Goal: Information Seeking & Learning: Compare options

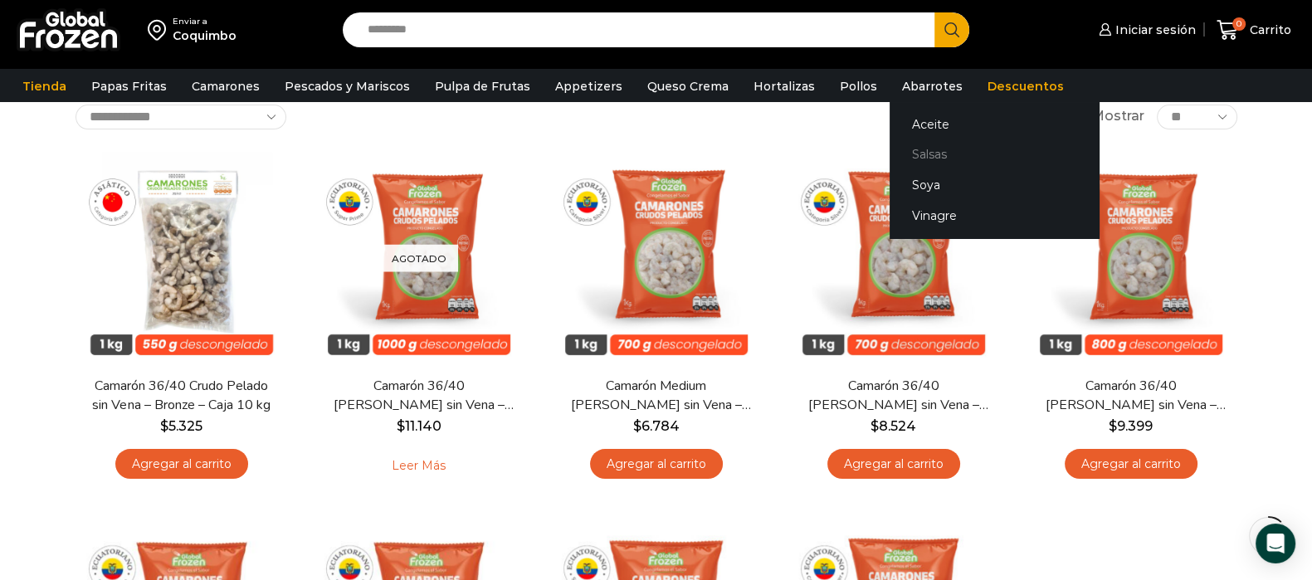
click at [900, 159] on link "Salsas" at bounding box center [994, 154] width 209 height 31
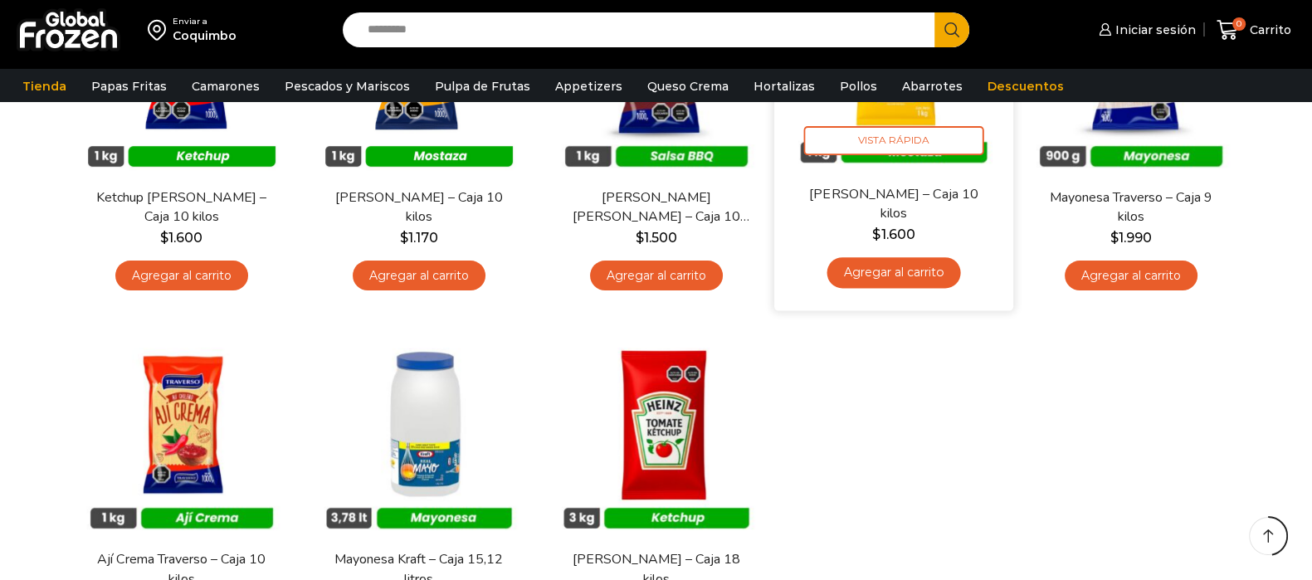
scroll to position [414, 0]
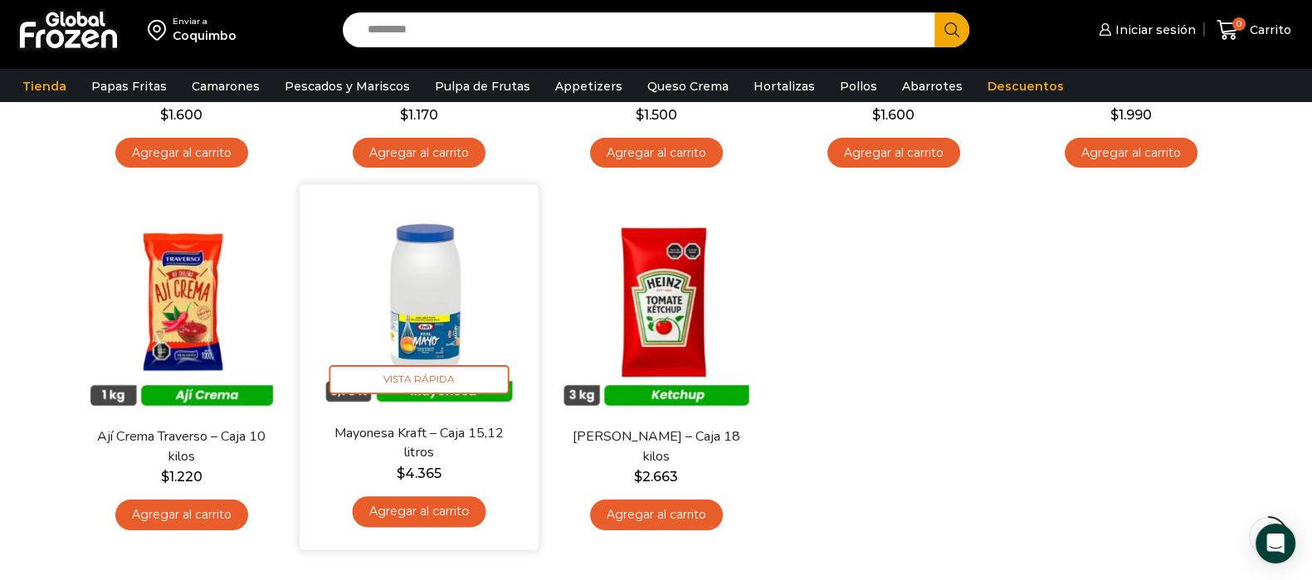
click at [427, 314] on img at bounding box center [419, 305] width 214 height 214
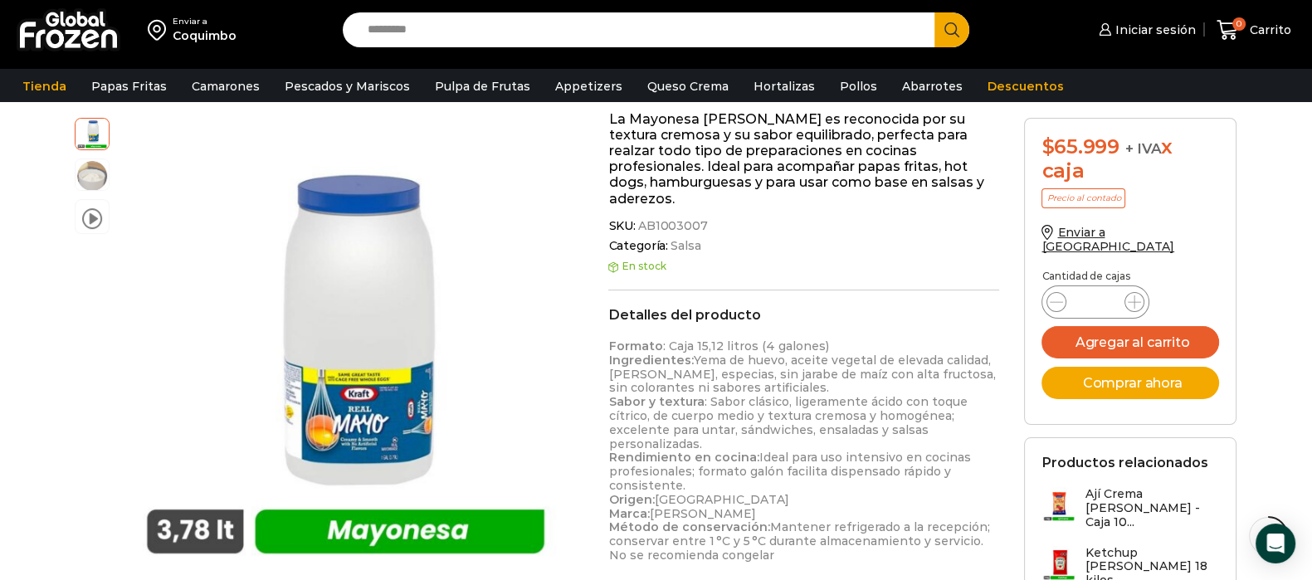
scroll to position [207, 0]
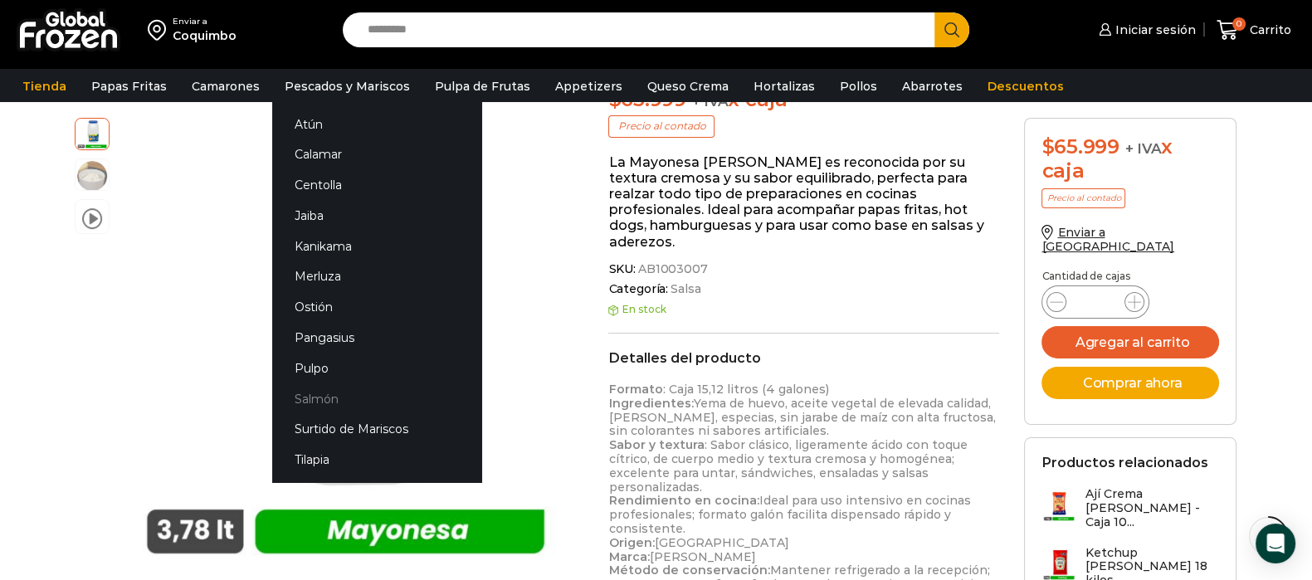
click at [323, 393] on link "Salmón" at bounding box center [376, 398] width 209 height 31
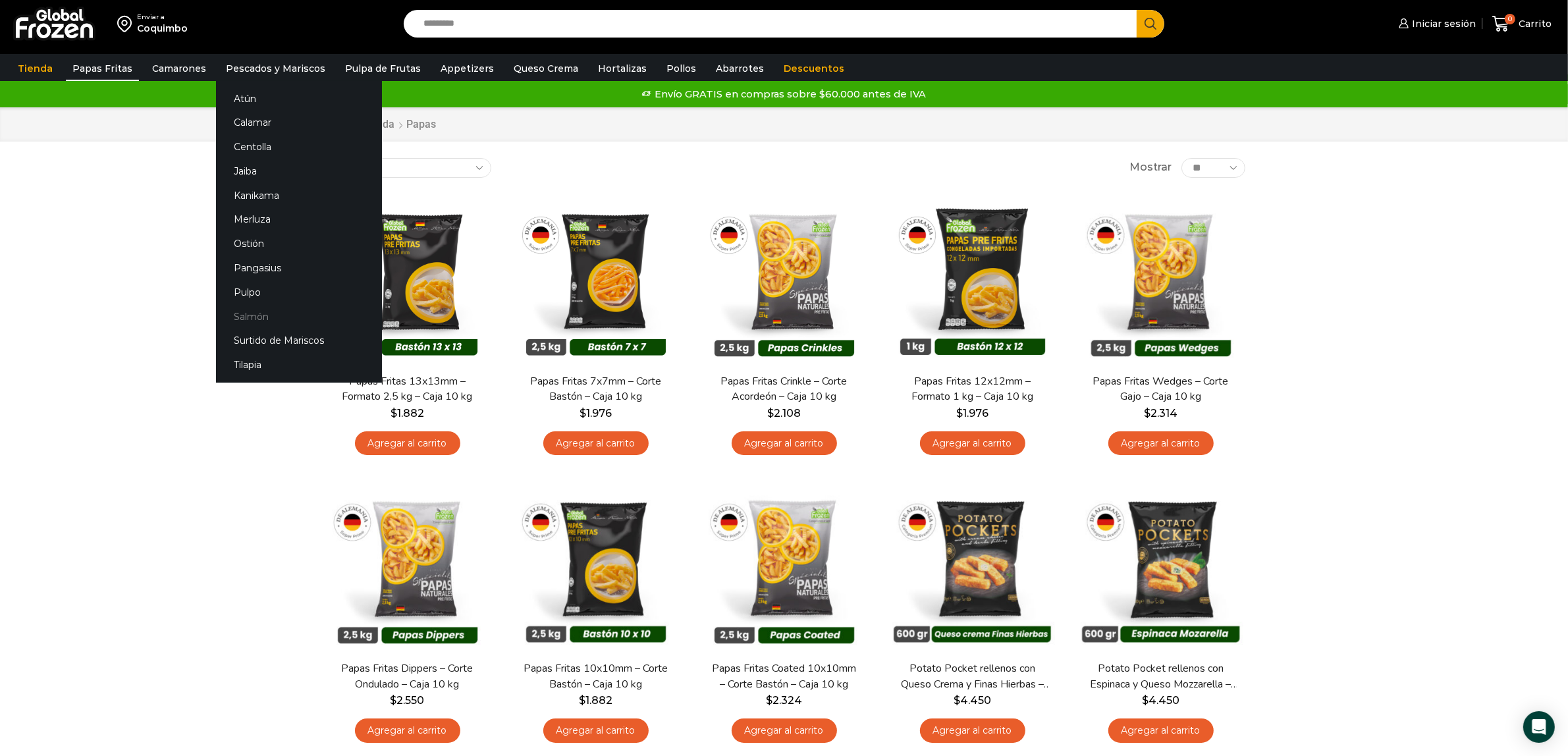
click at [252, 312] on link "Salmón" at bounding box center [298, 316] width 166 height 25
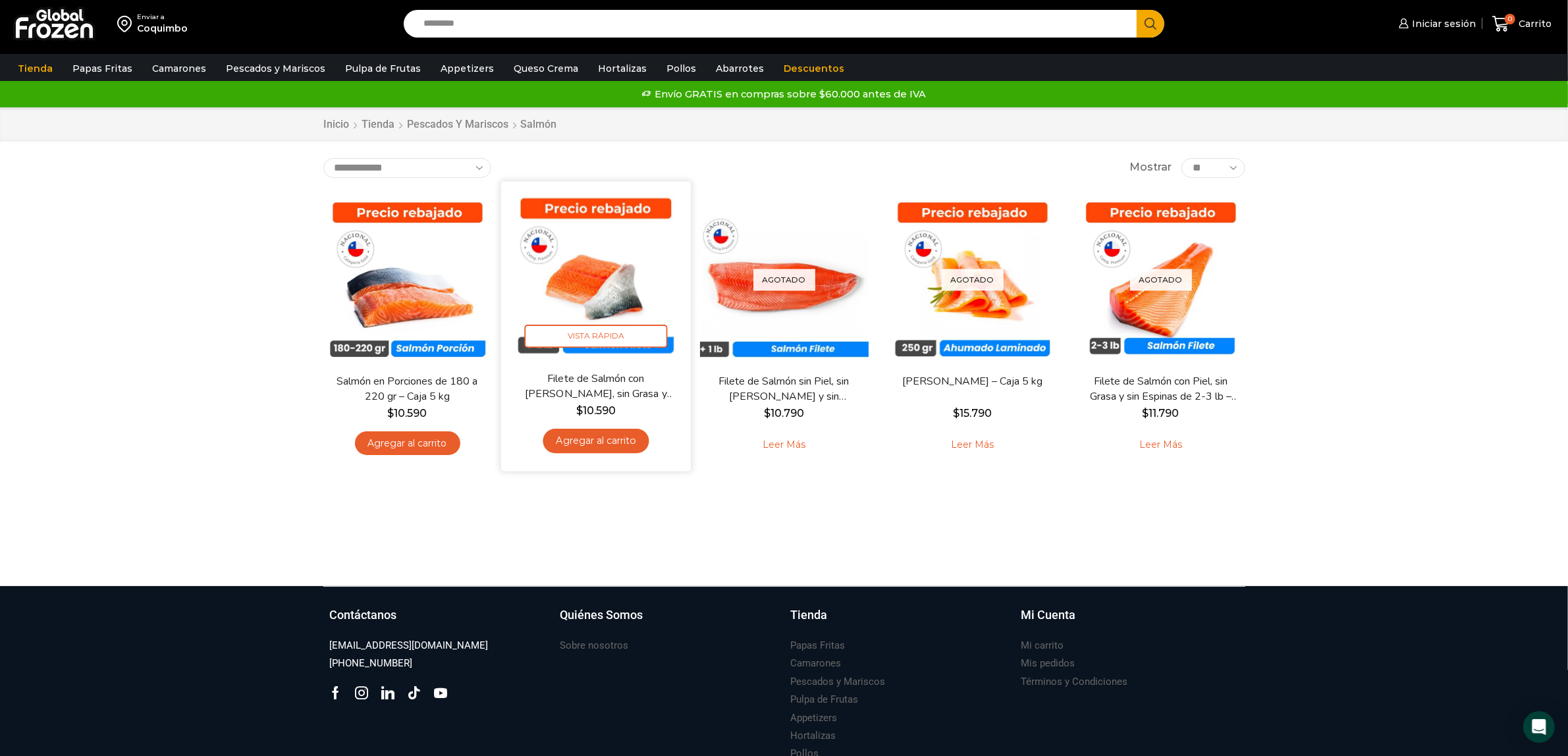
click at [586, 278] on img at bounding box center [596, 276] width 170 height 170
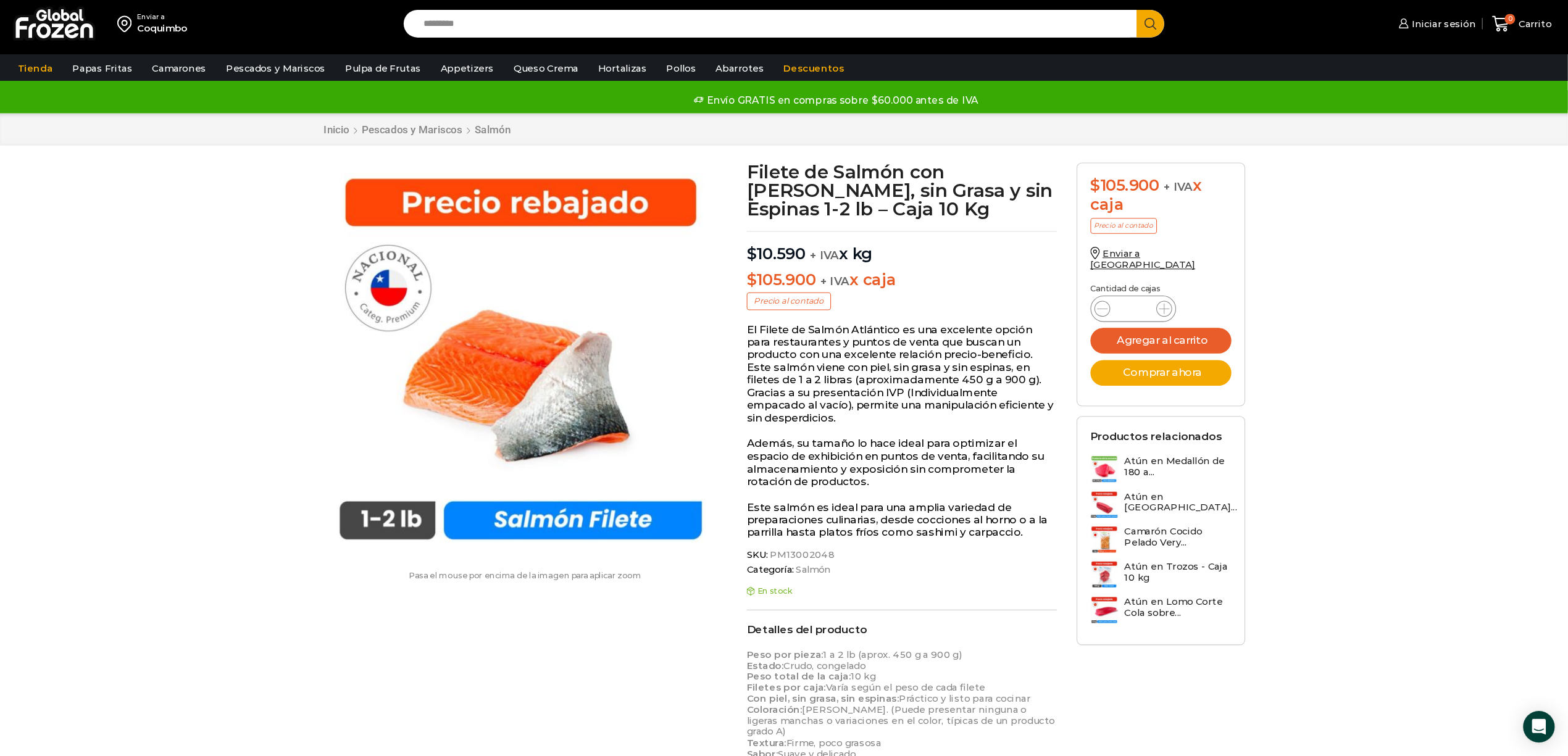
scroll to position [1, 0]
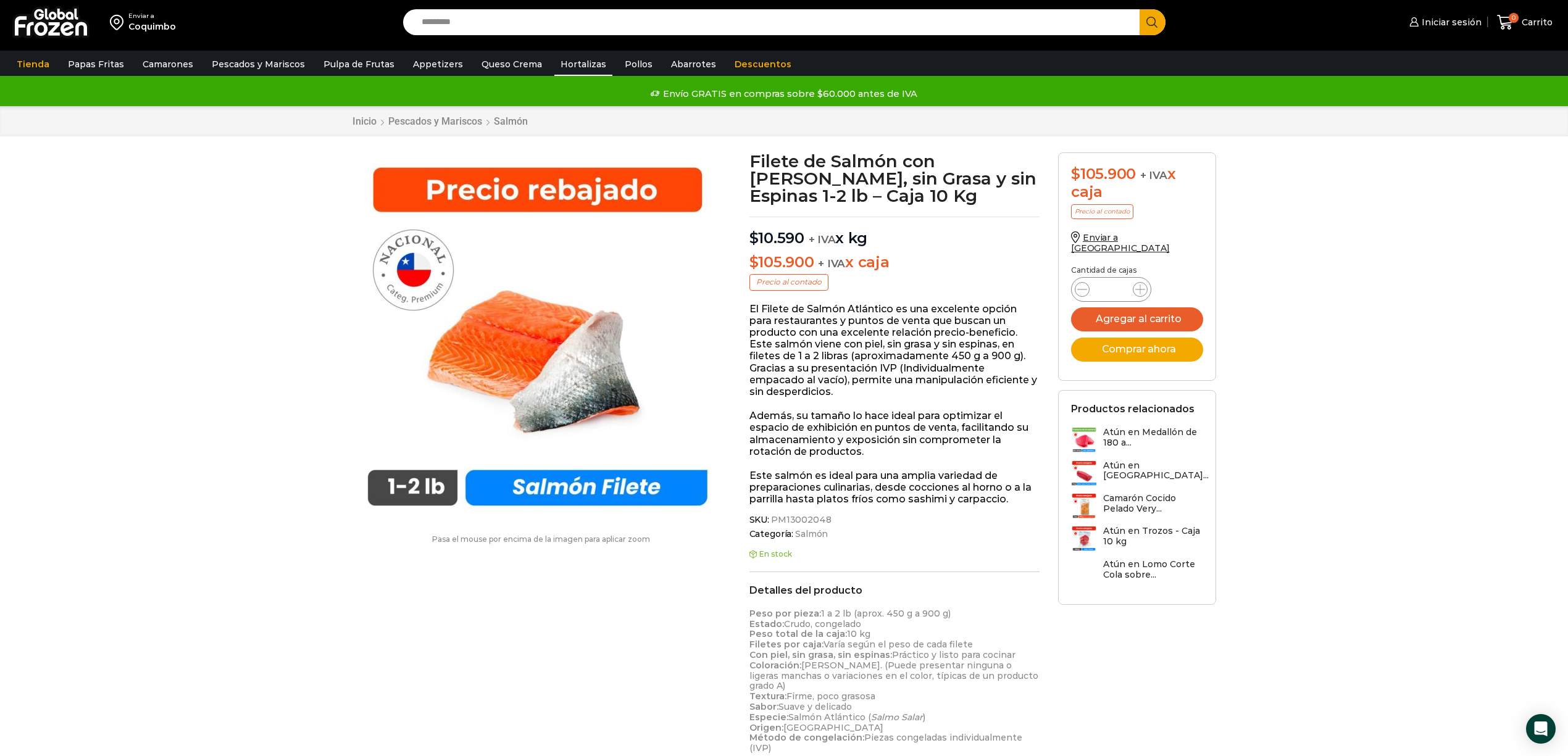
click at [571, 62] on link "Hortalizas" at bounding box center [583, 65] width 58 height 24
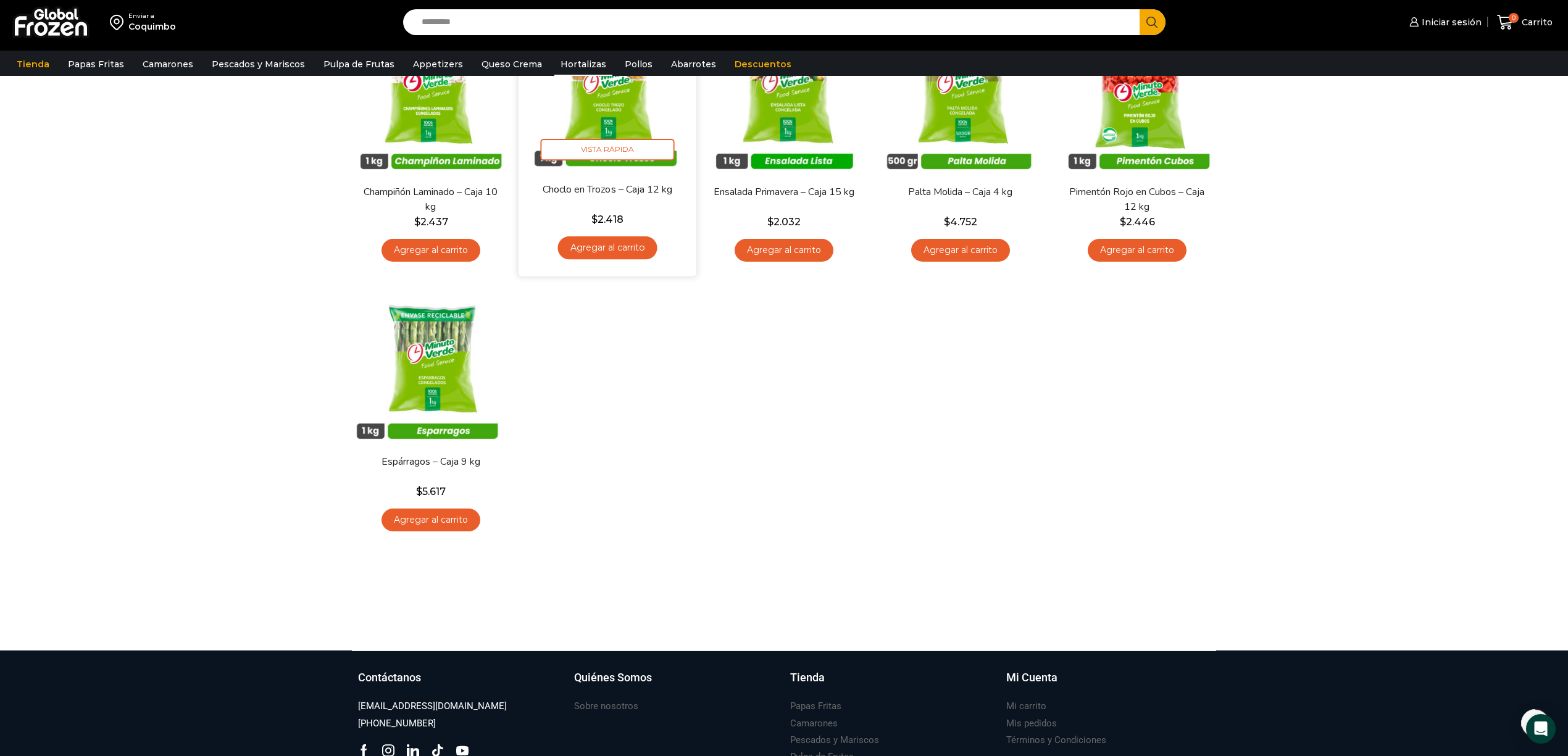
scroll to position [411, 0]
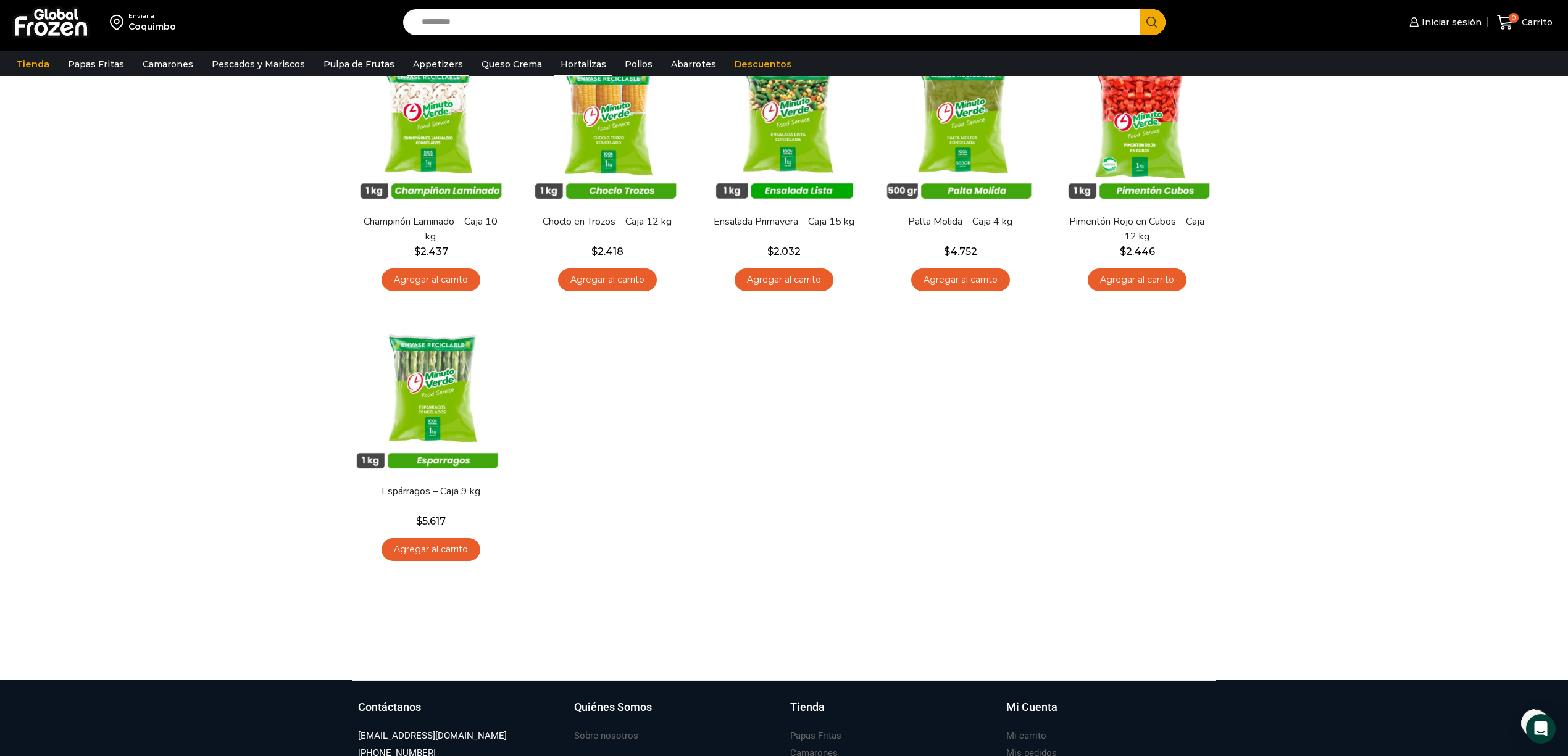
click at [434, 63] on link "Appetizers" at bounding box center [438, 65] width 62 height 24
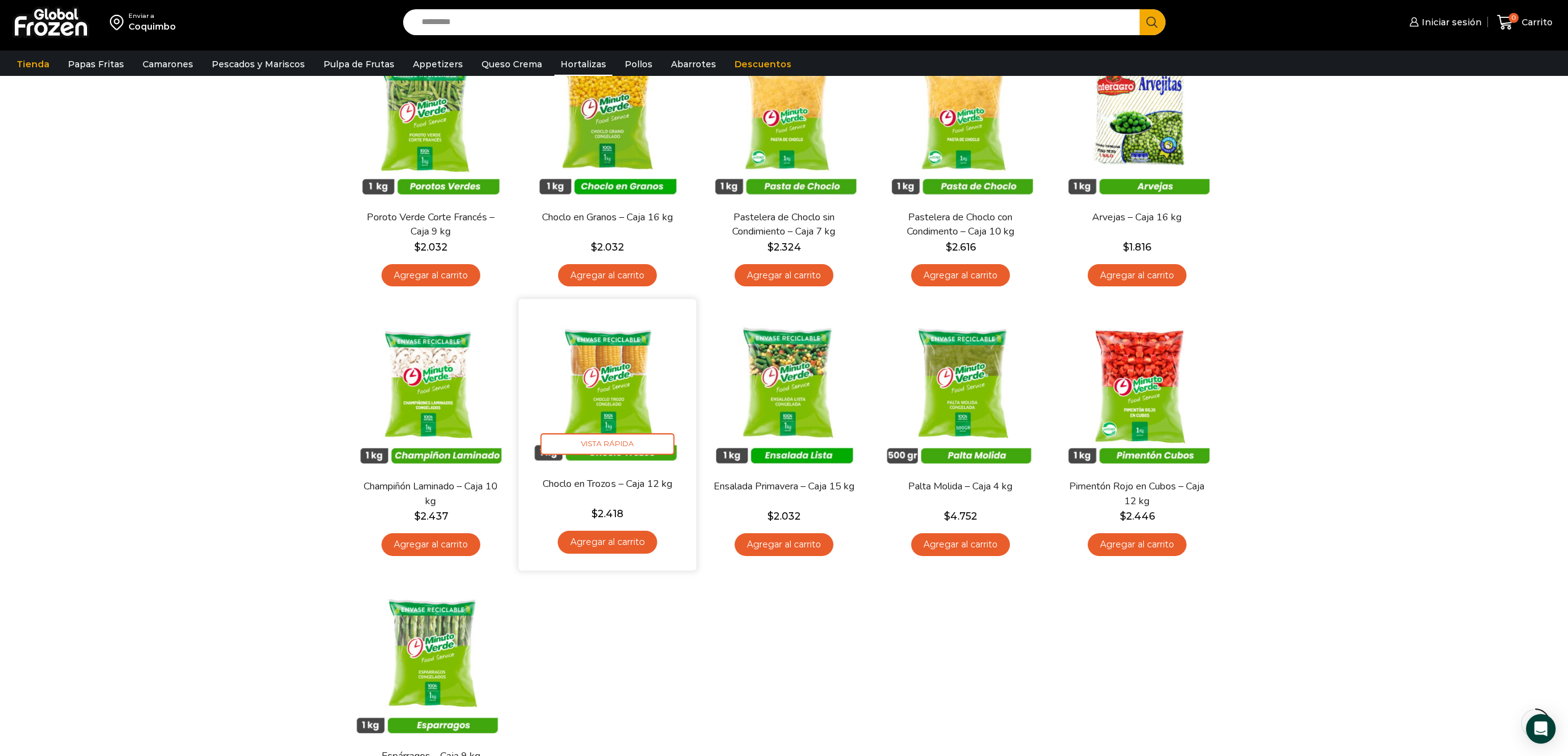
scroll to position [82, 0]
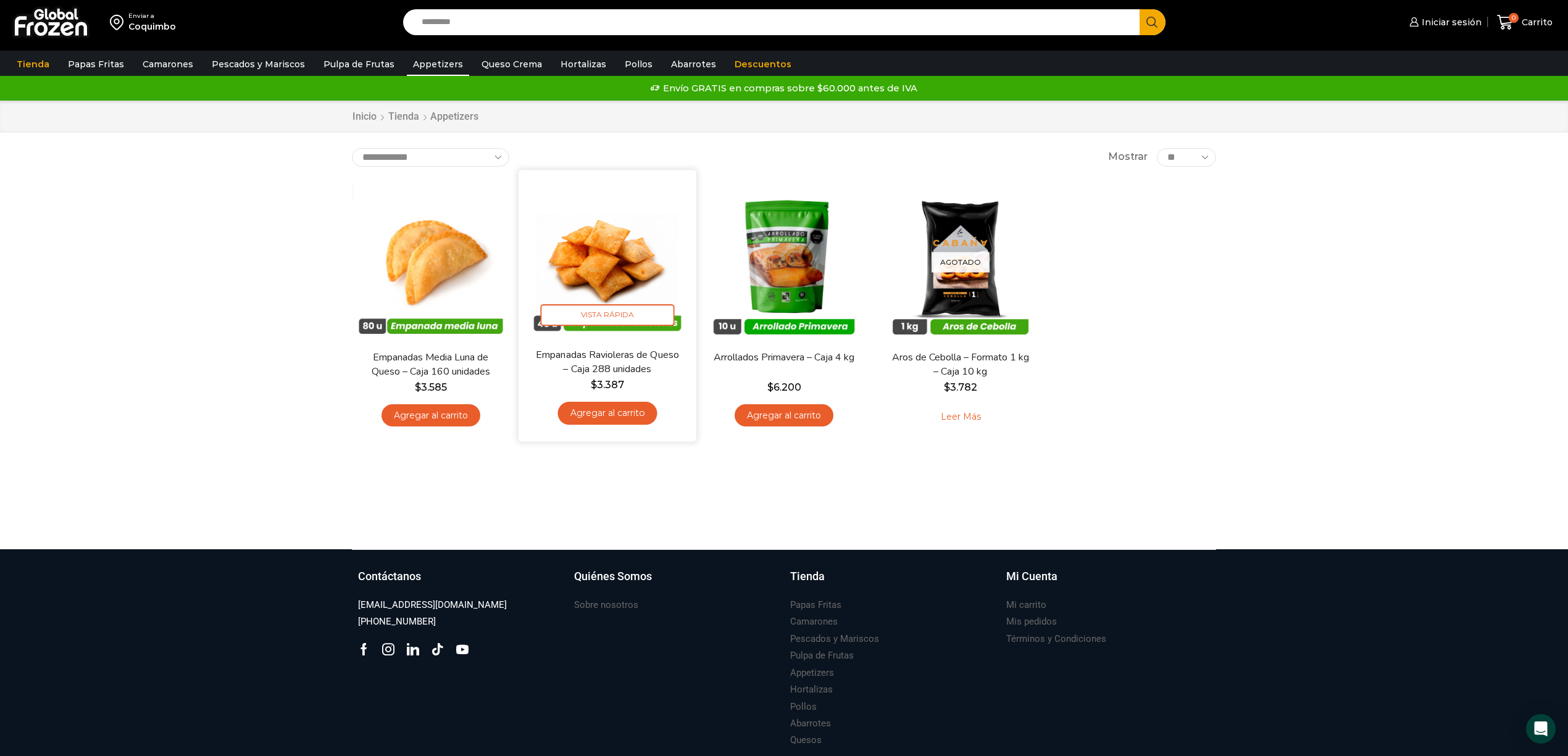
click at [614, 256] on img at bounding box center [608, 259] width 159 height 159
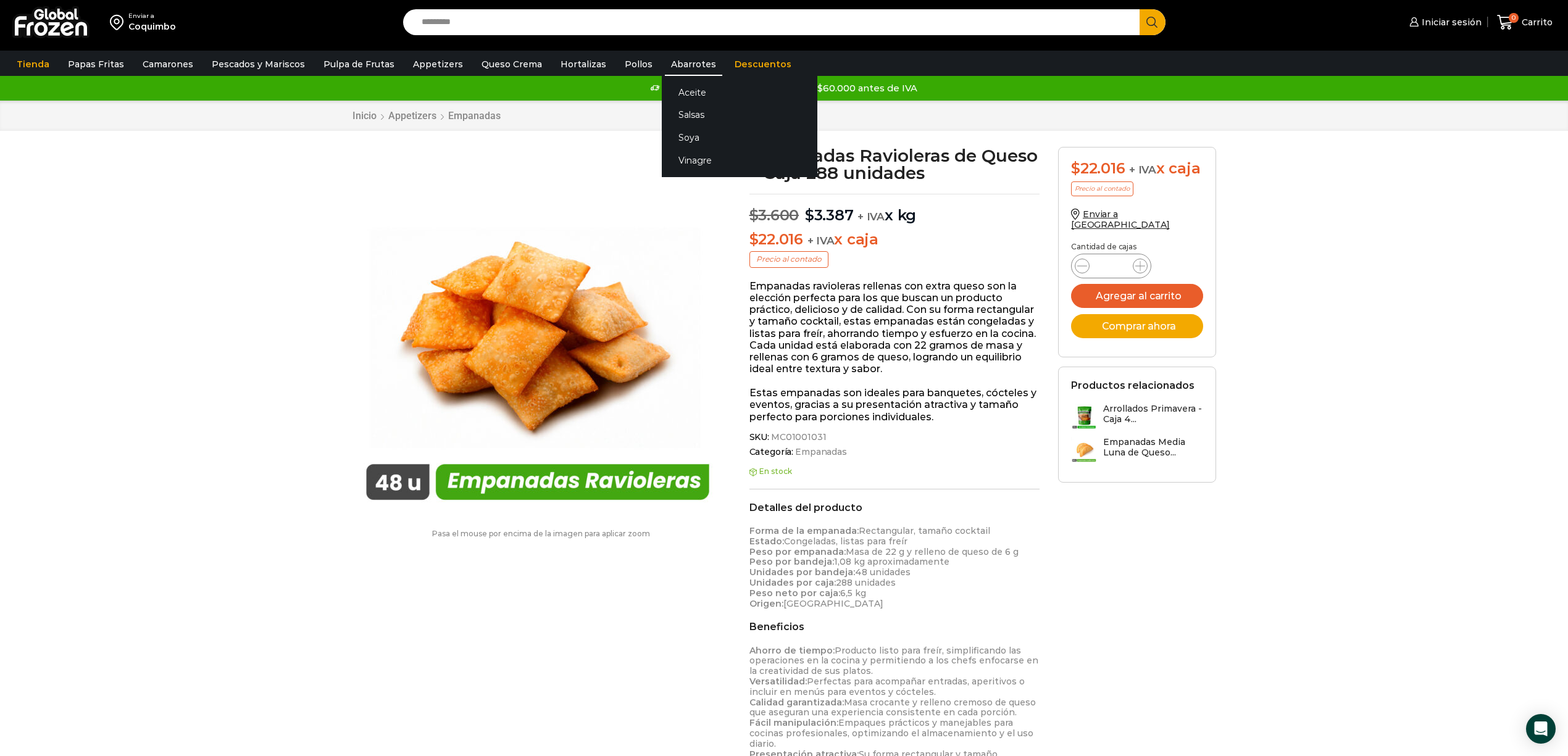
click at [677, 58] on link "Abarrotes" at bounding box center [693, 65] width 57 height 24
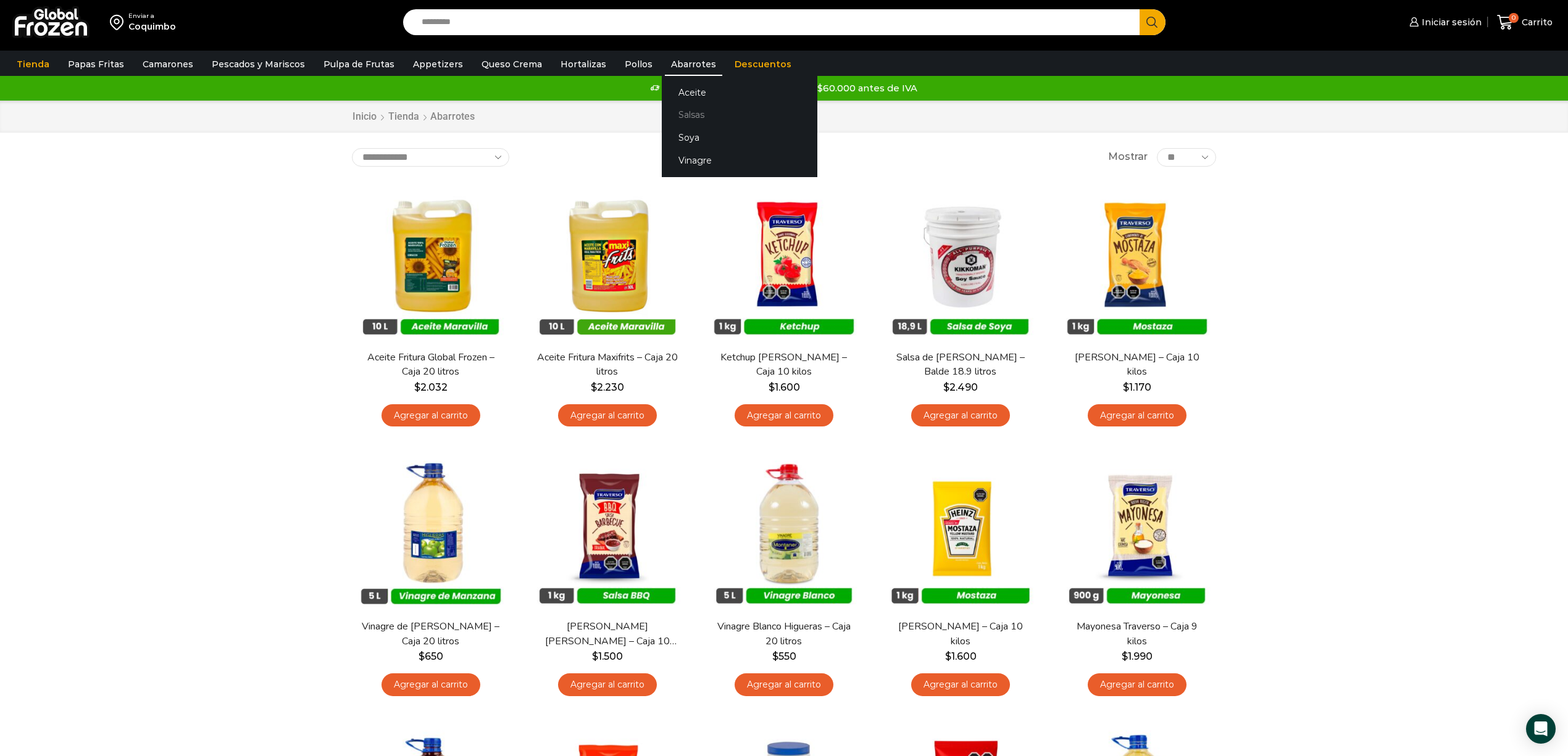
click at [678, 114] on link "Salsas" at bounding box center [739, 114] width 155 height 23
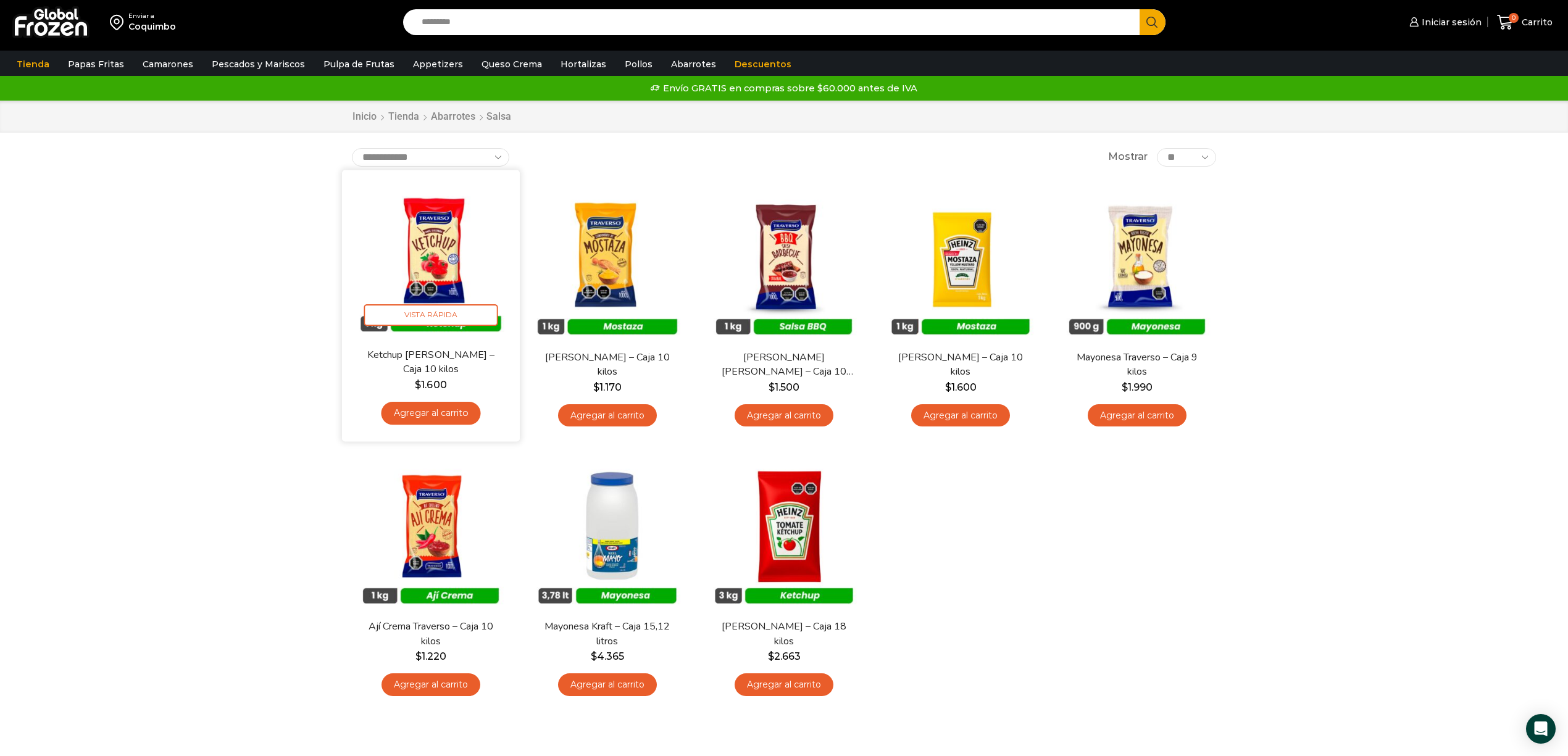
click at [416, 274] on img at bounding box center [431, 259] width 159 height 159
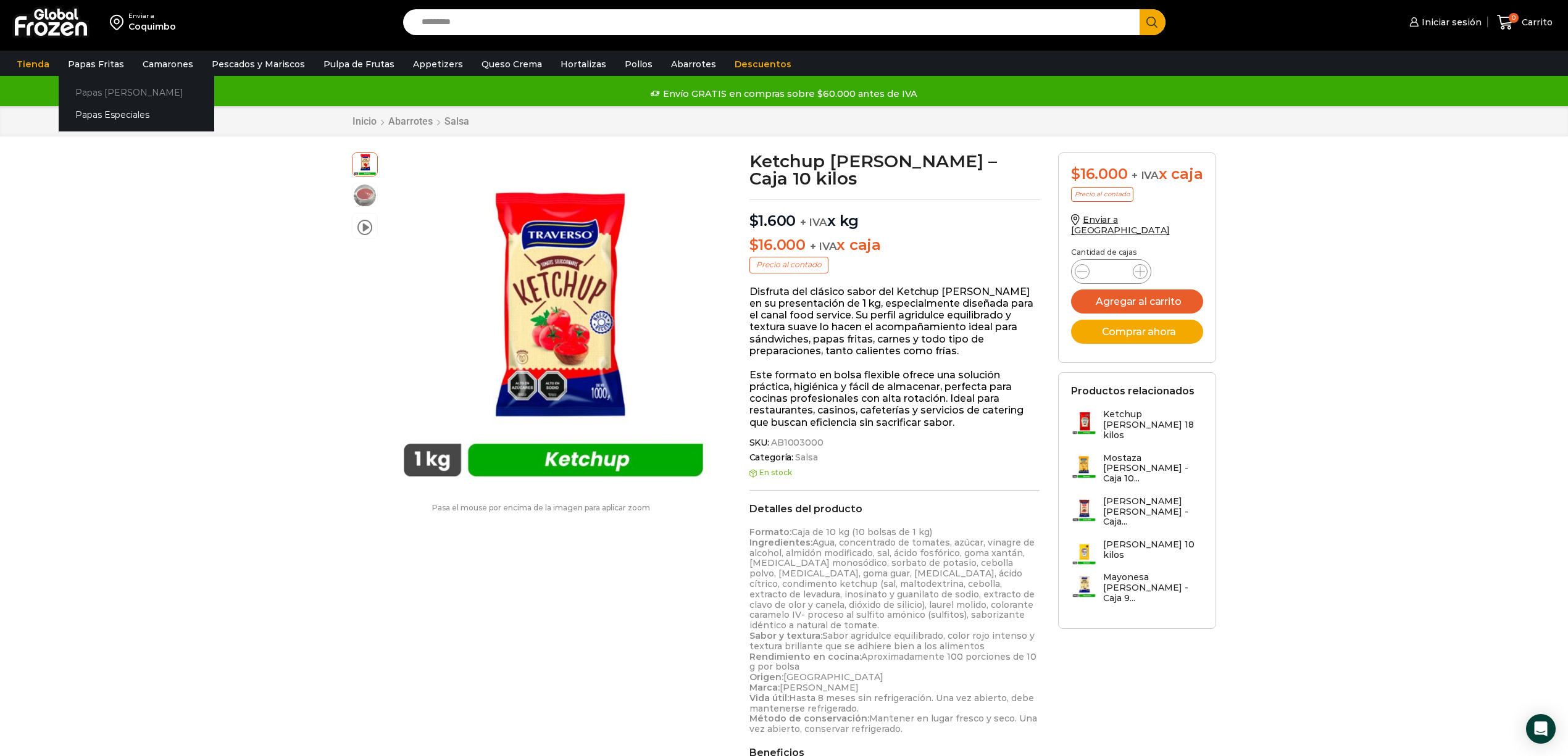
click at [99, 92] on link "Papas [PERSON_NAME]" at bounding box center [136, 92] width 155 height 23
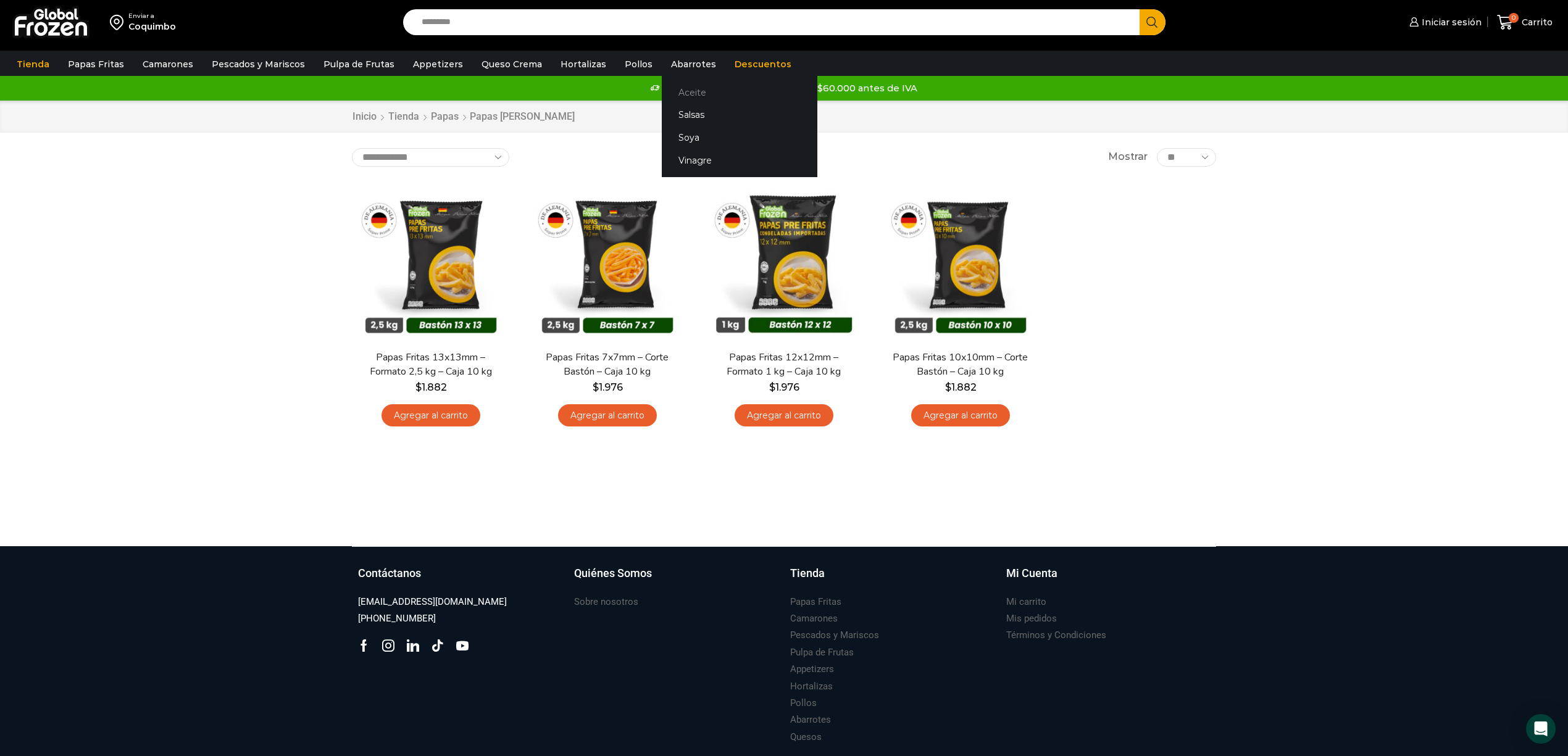
click at [669, 95] on link "Aceite" at bounding box center [739, 92] width 155 height 23
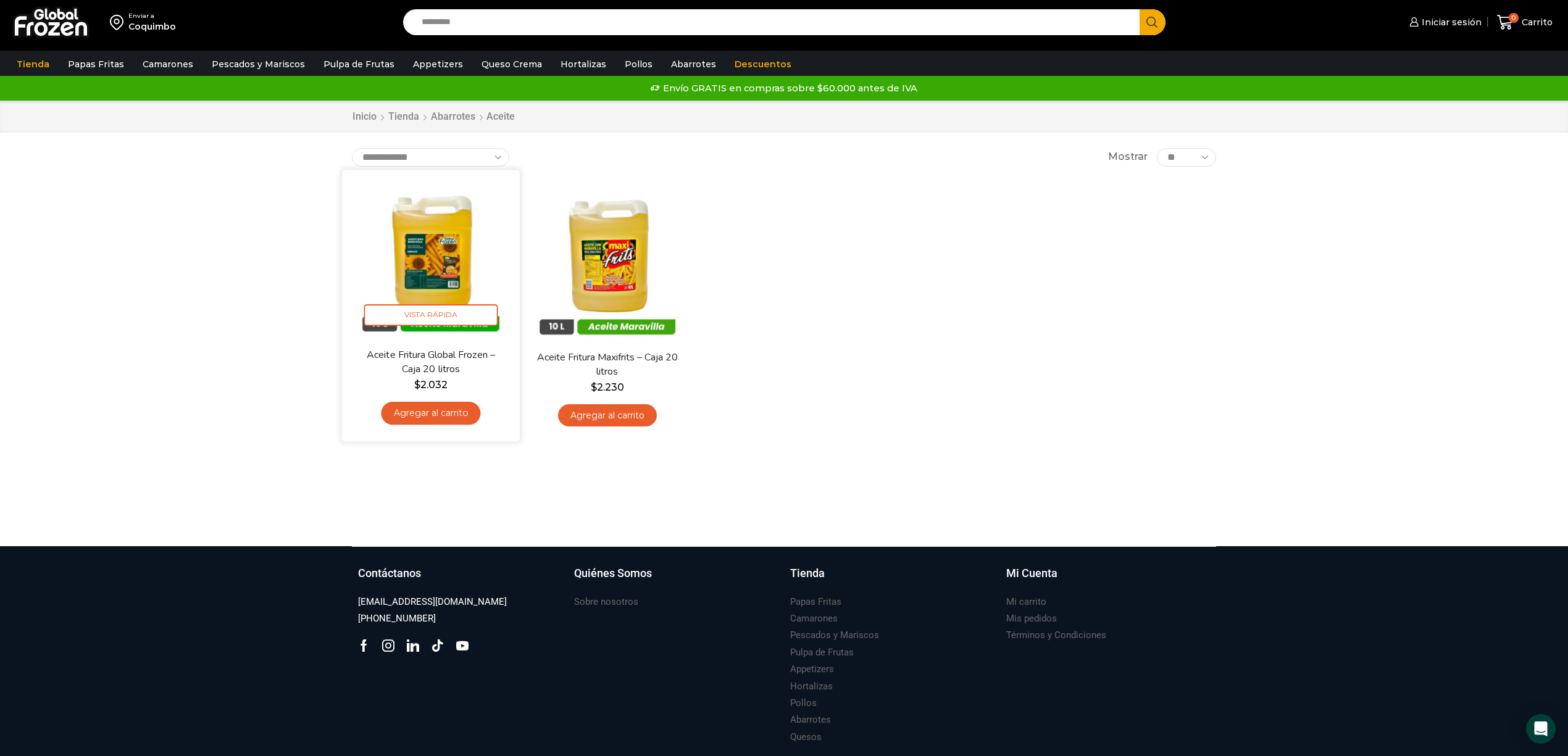
click at [442, 296] on img at bounding box center [431, 259] width 159 height 159
